Goal: Information Seeking & Learning: Learn about a topic

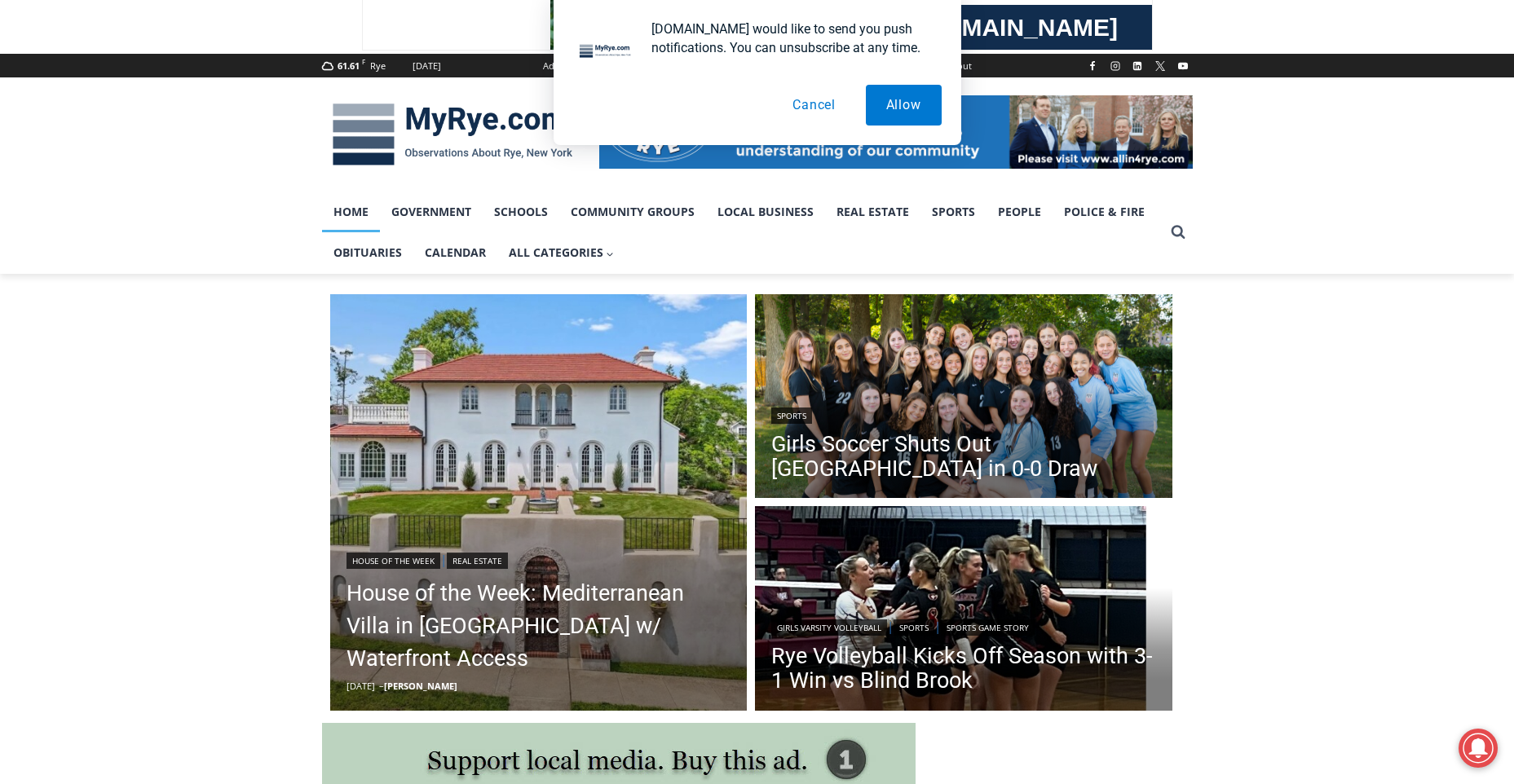
scroll to position [163, 0]
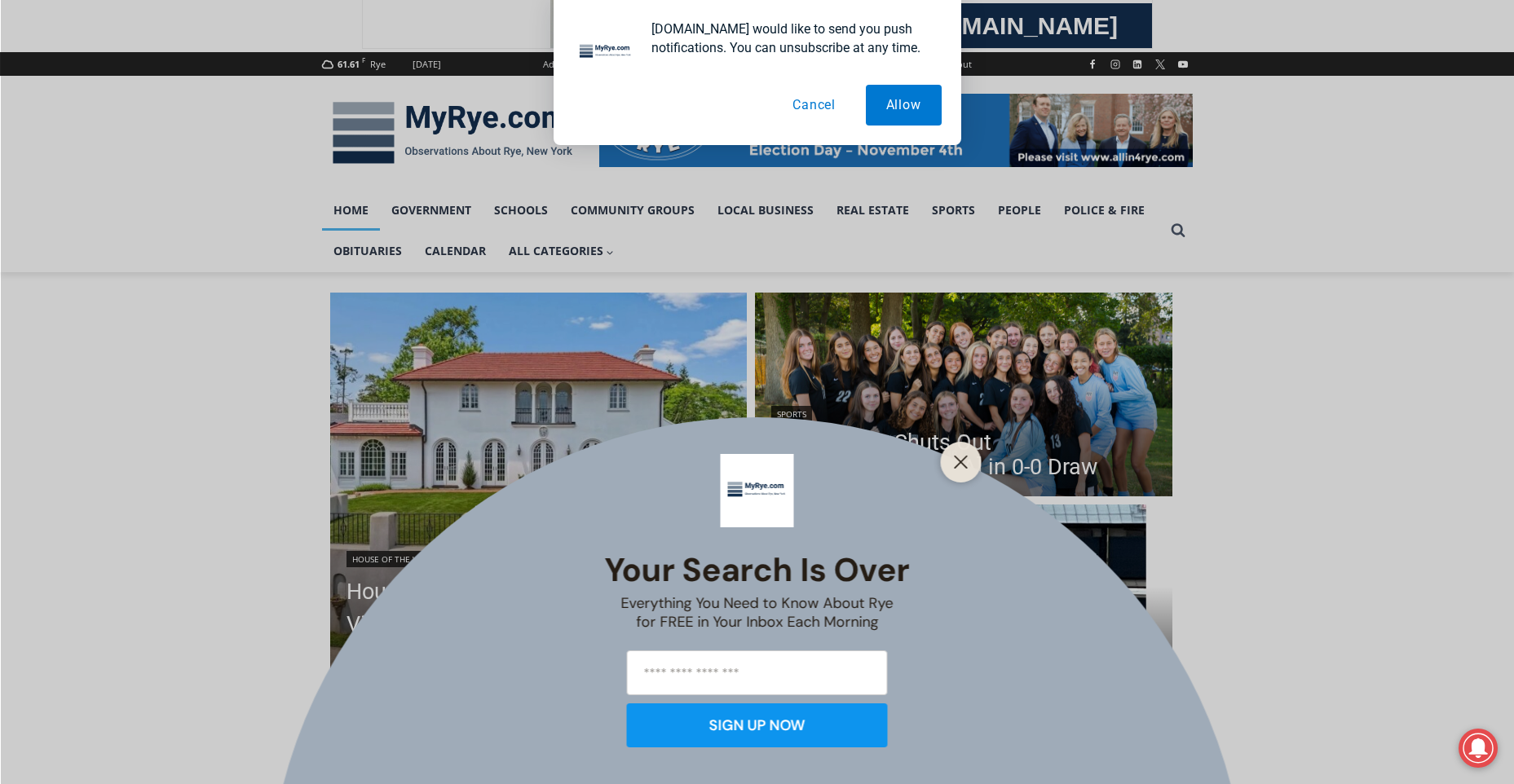
click at [820, 99] on button "Cancel" at bounding box center [813, 104] width 84 height 41
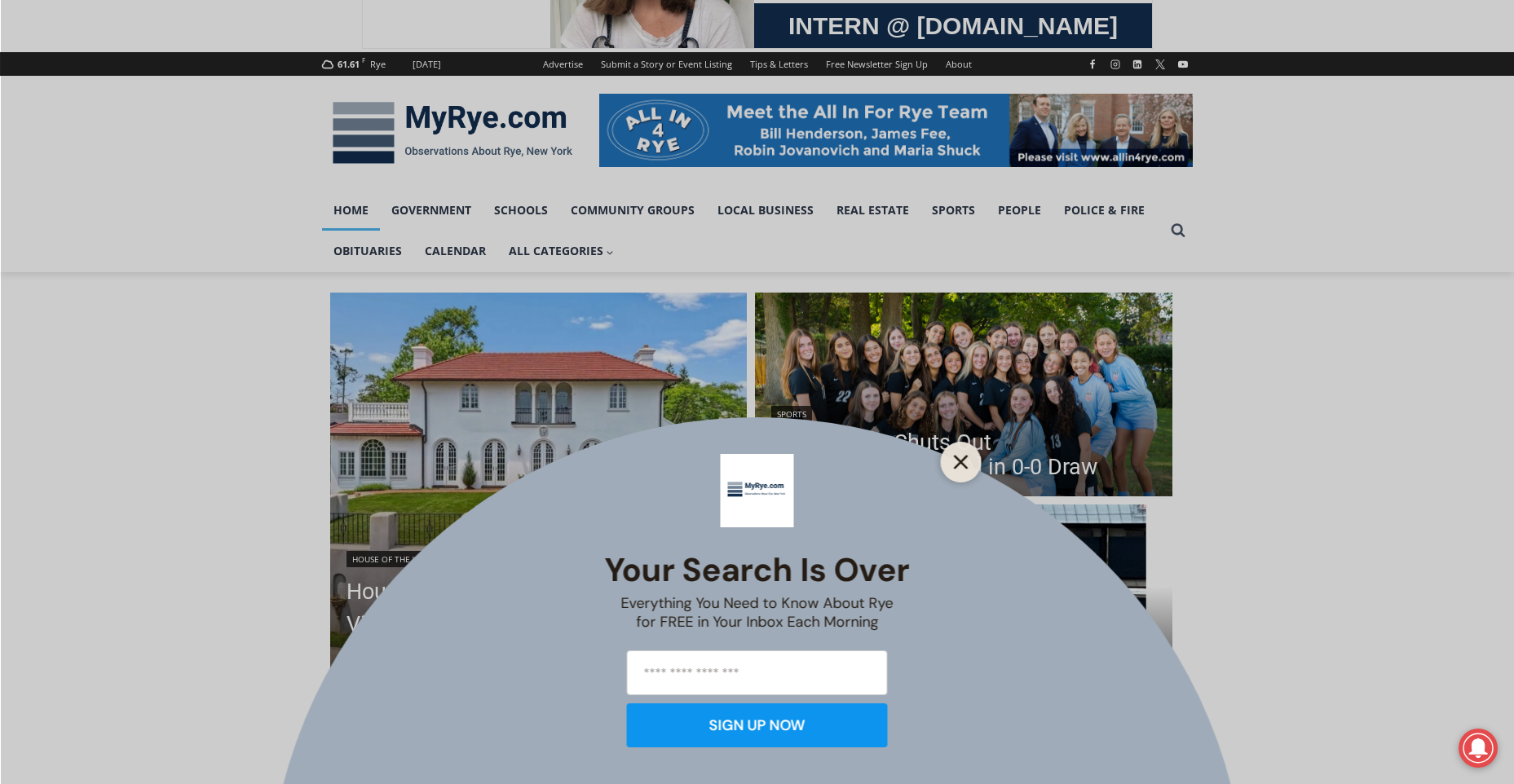
click at [950, 468] on button "Close" at bounding box center [961, 462] width 23 height 23
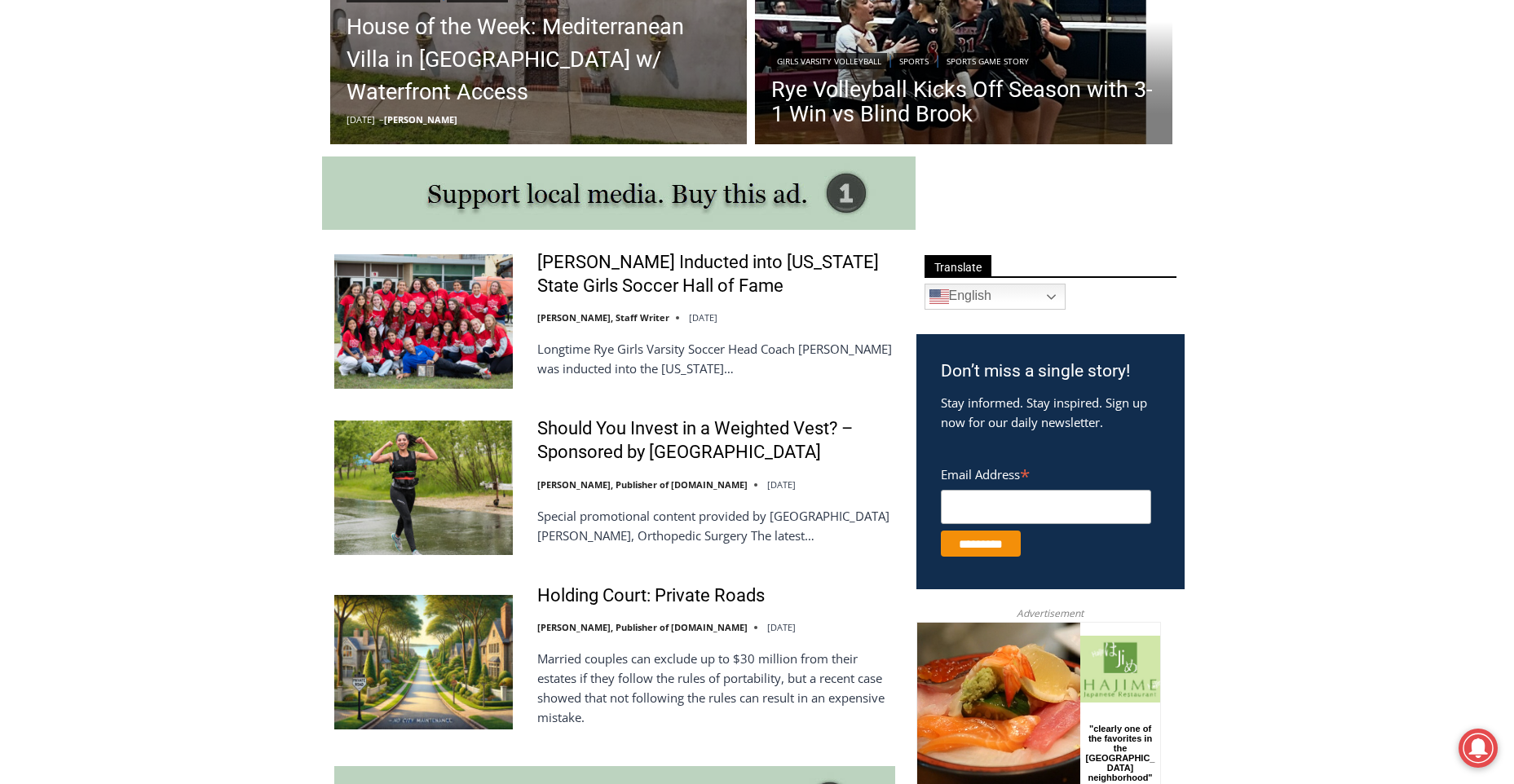
scroll to position [815, 0]
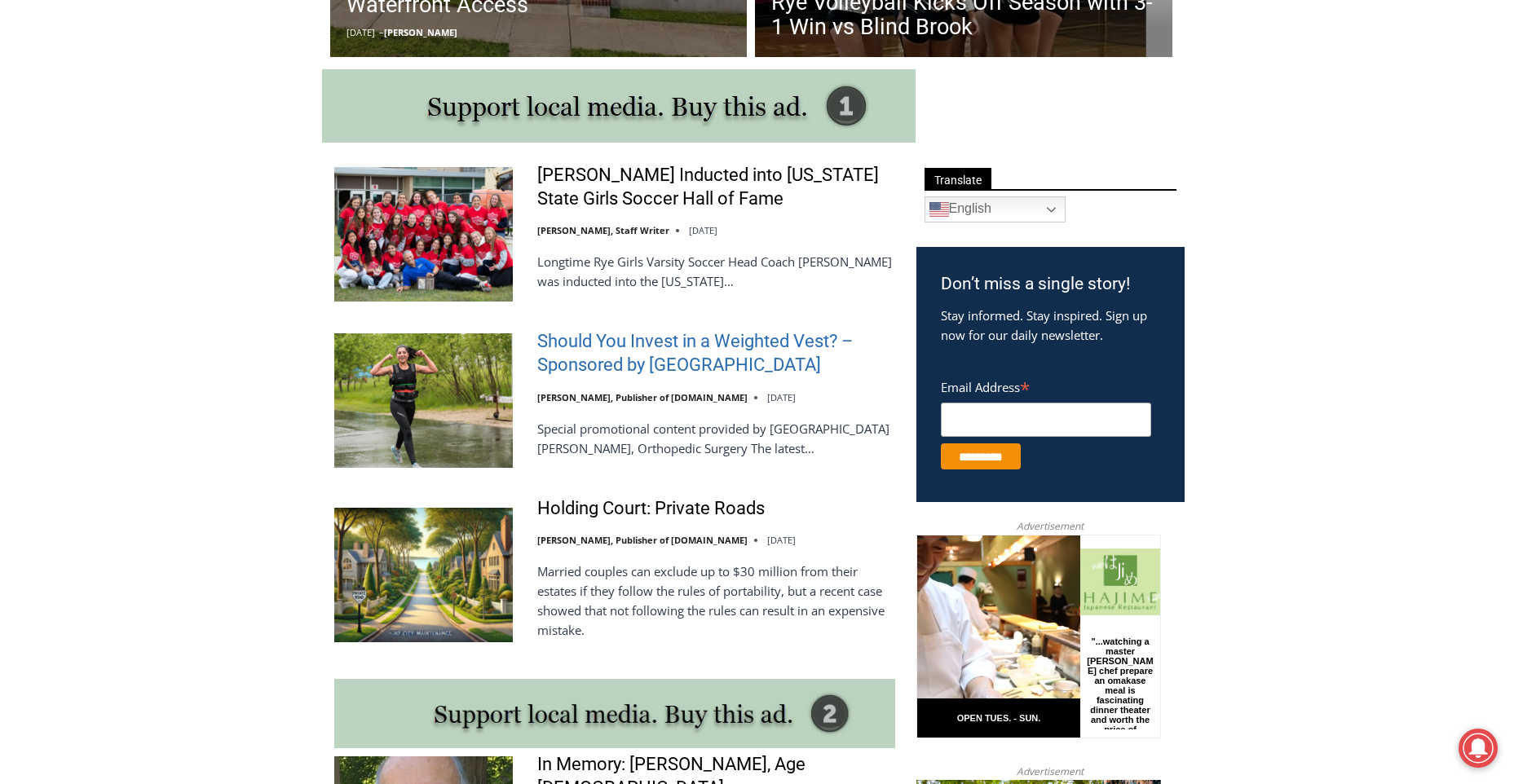
click at [721, 341] on link "Should You Invest in a Weighted Vest? – Sponsored by [GEOGRAPHIC_DATA]" at bounding box center [716, 354] width 358 height 47
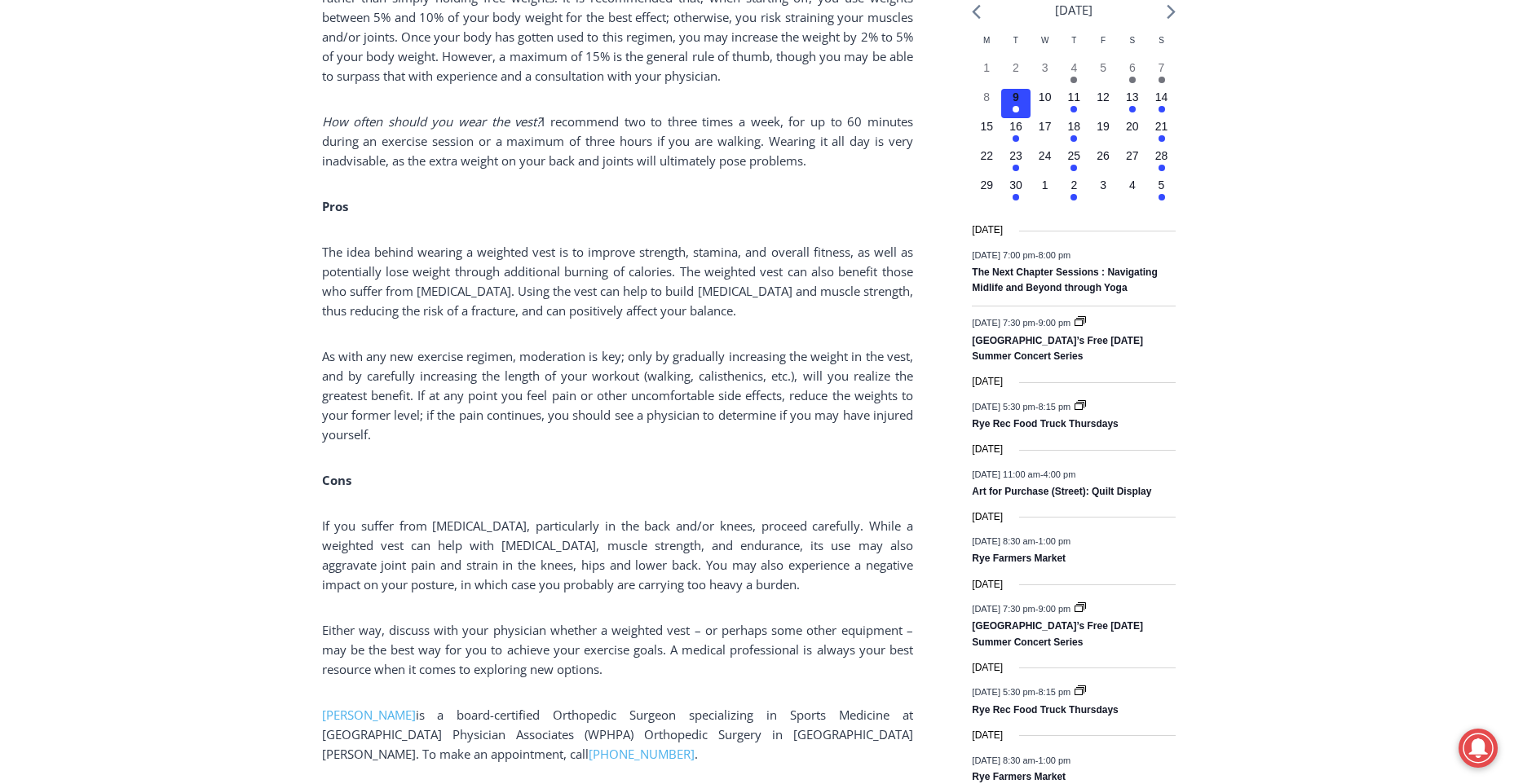
scroll to position [2005, 0]
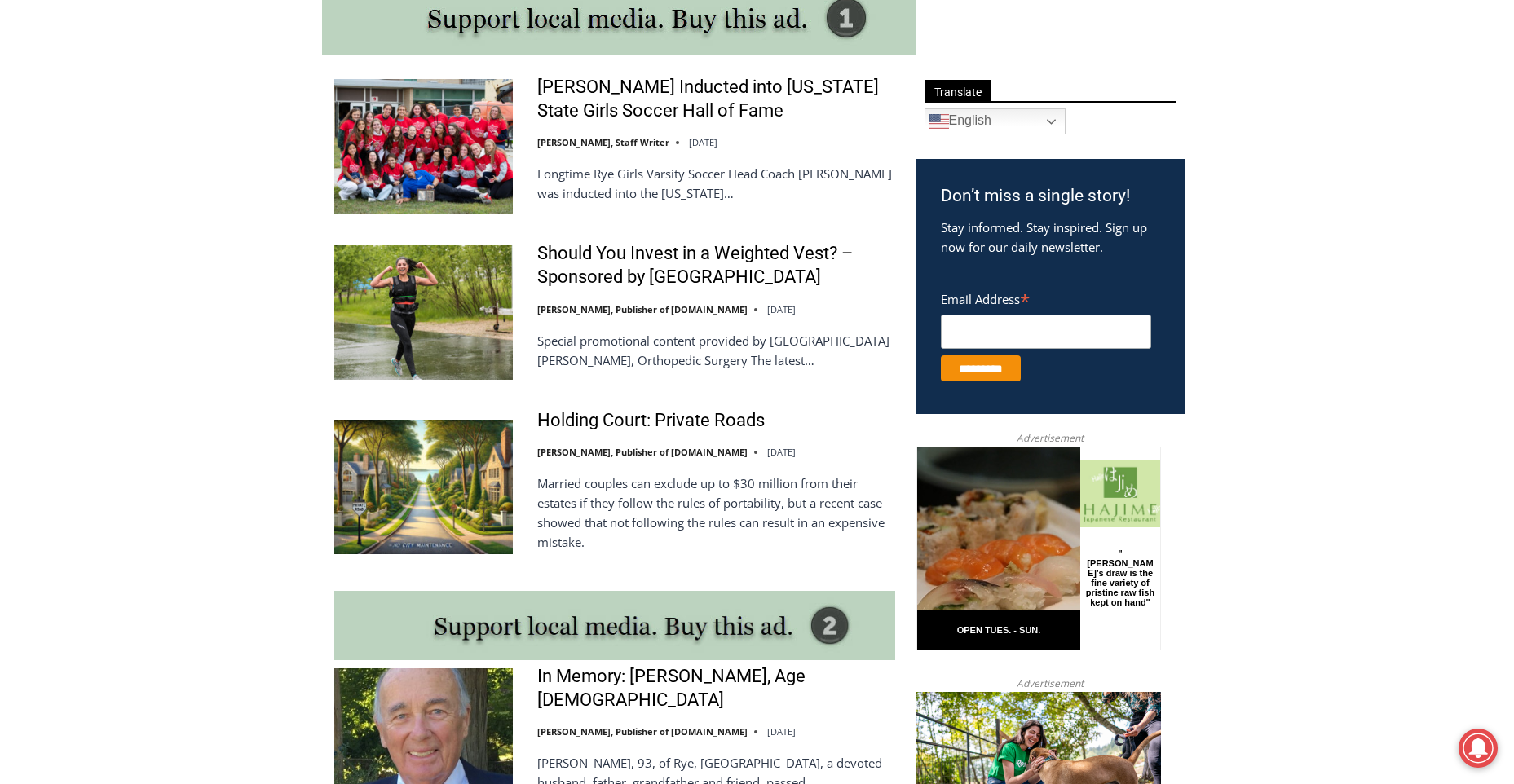
scroll to position [864, 0]
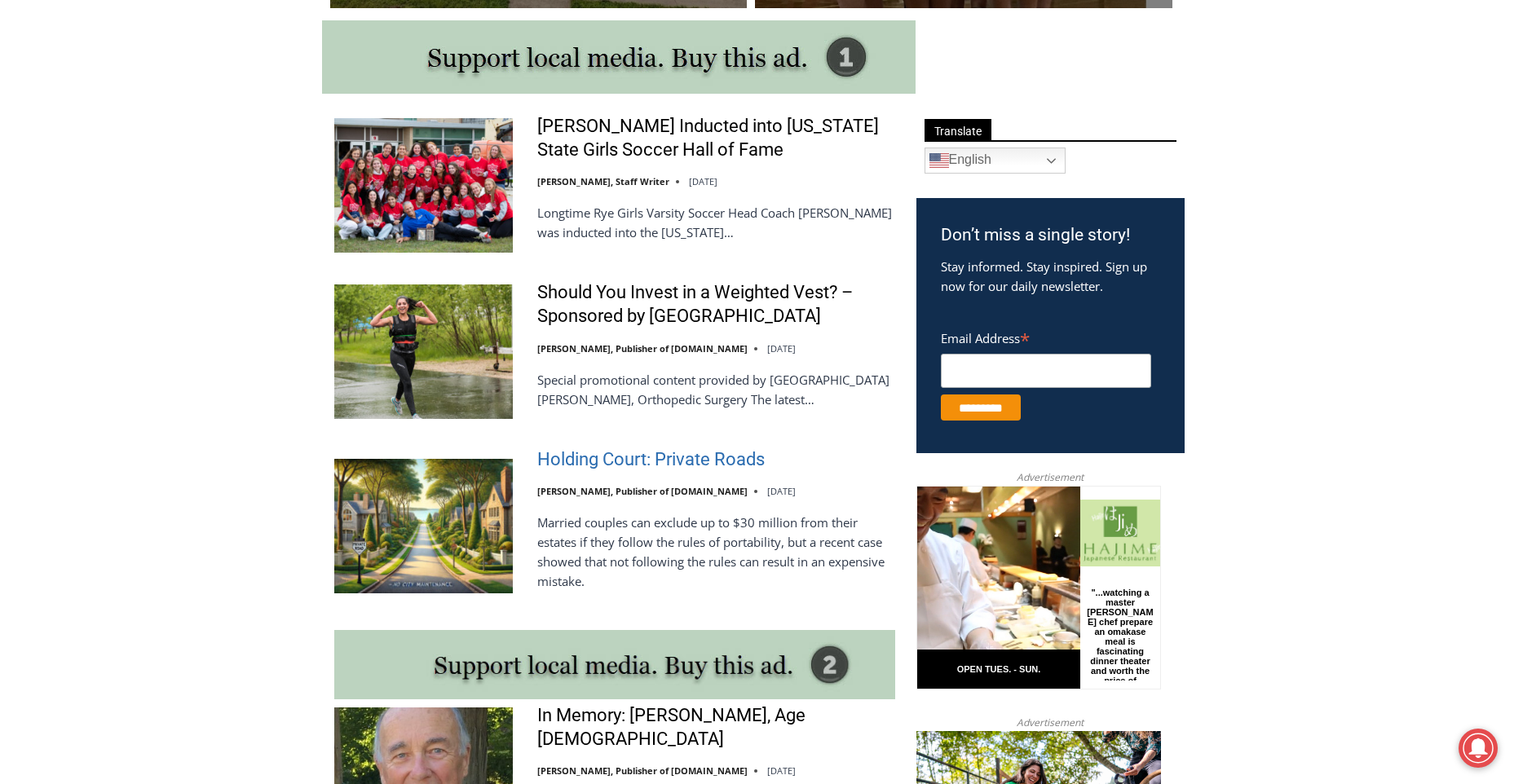
click at [641, 455] on link "Holding Court: Private Roads" at bounding box center [651, 460] width 228 height 23
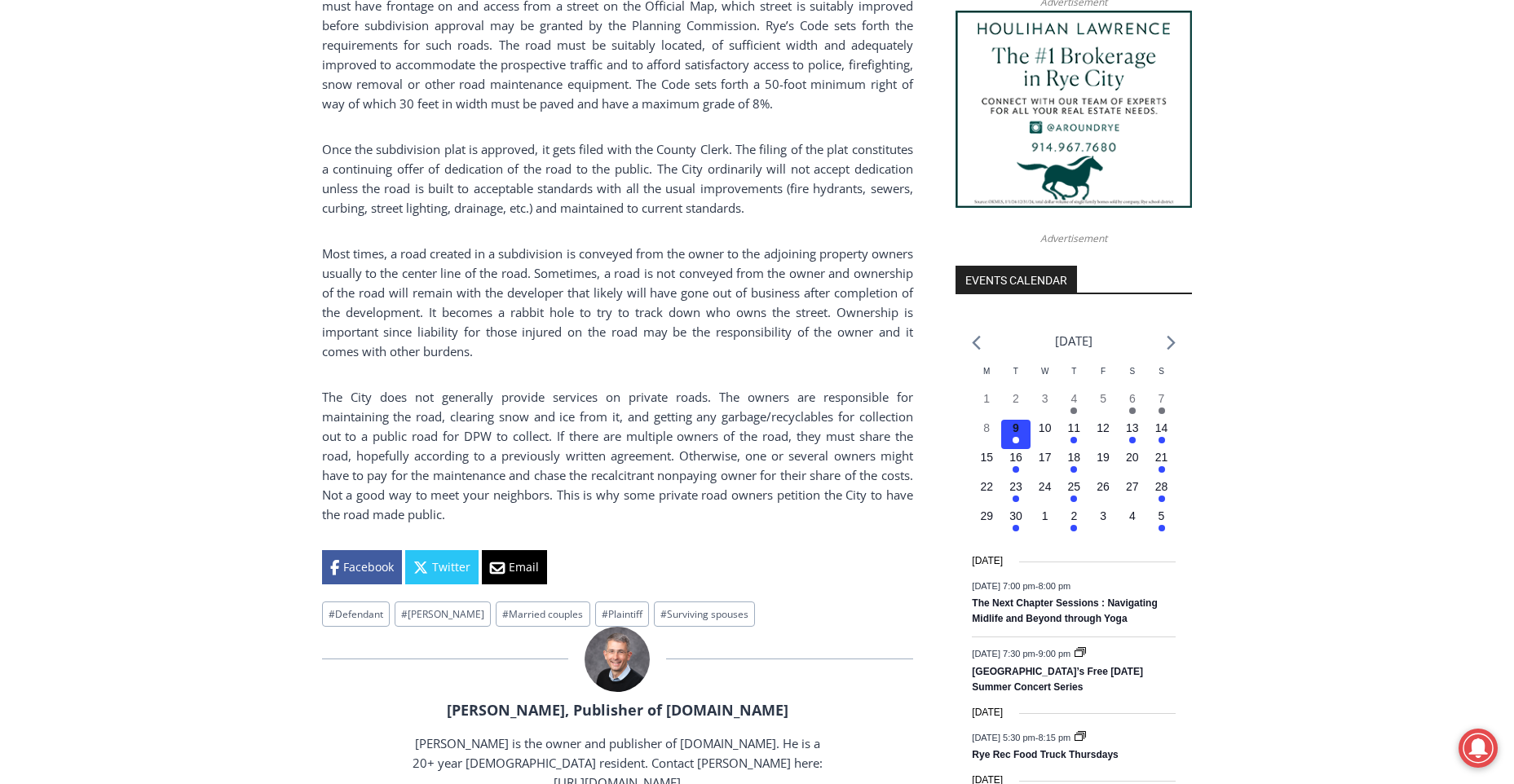
scroll to position [1597, 0]
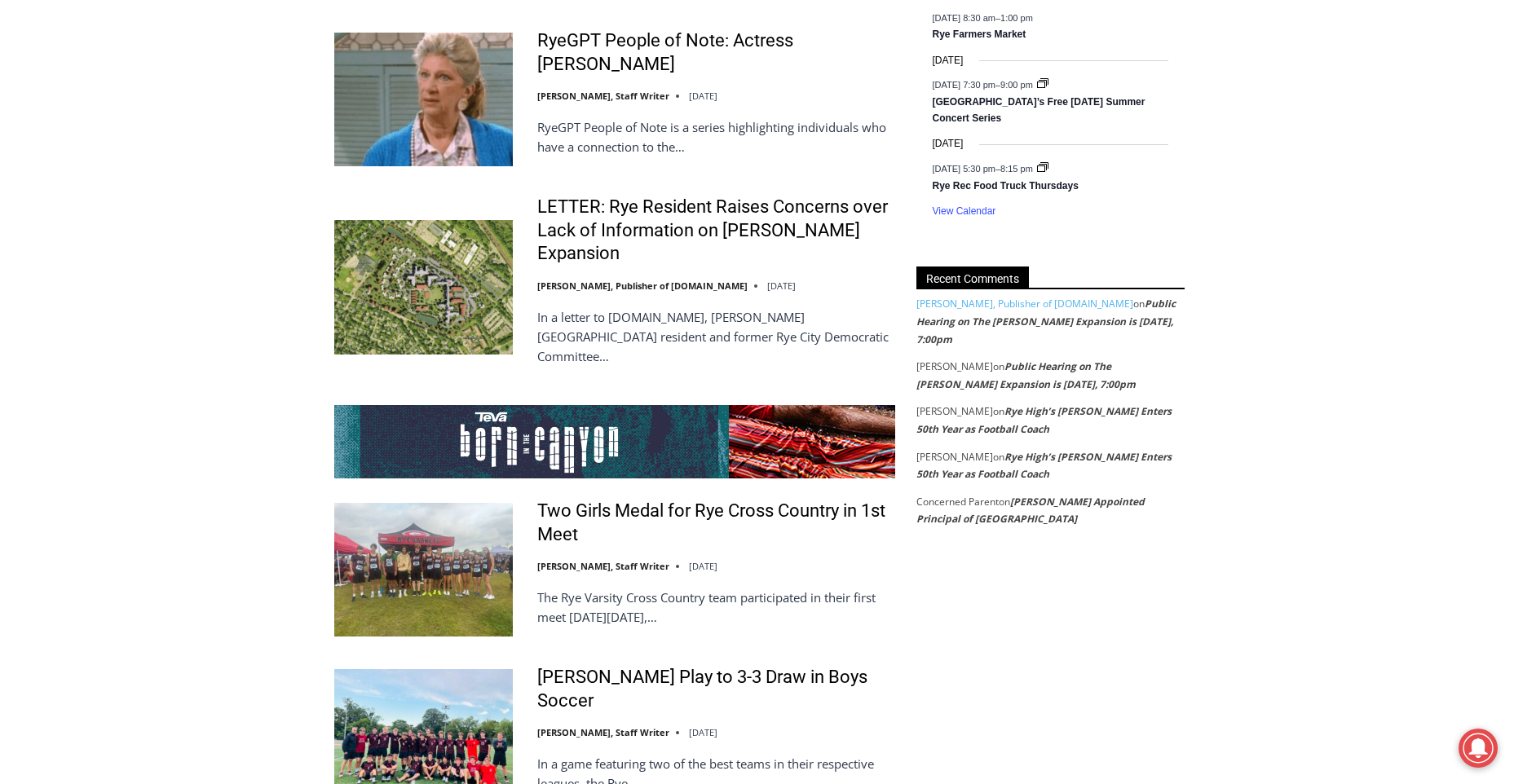
scroll to position [2951, 0]
